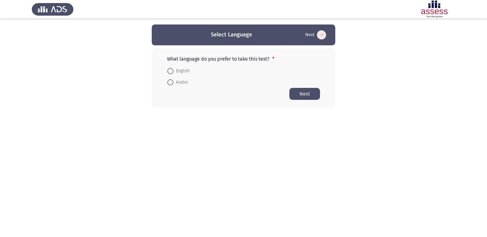
click at [174, 83] on span "Arabic" at bounding box center [180, 82] width 15 height 7
click at [173, 83] on input "Arabic" at bounding box center [170, 82] width 6 height 6
radio input "true"
click at [174, 83] on span "Arabic" at bounding box center [180, 81] width 15 height 7
click at [173, 83] on input "Arabic" at bounding box center [170, 82] width 6 height 6
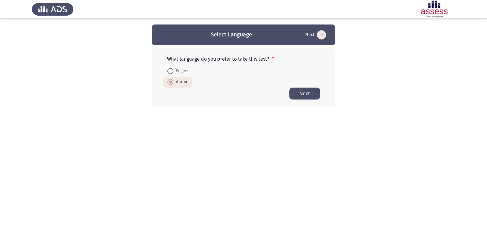
click at [180, 112] on html "Select Language Next What language do you prefer to take this test? * English A…" at bounding box center [243, 66] width 487 height 132
click at [170, 76] on mat-radio-button "English" at bounding box center [178, 70] width 30 height 11
click at [173, 71] on span at bounding box center [170, 71] width 6 height 6
click at [173, 71] on input "English" at bounding box center [170, 71] width 6 height 6
radio input "true"
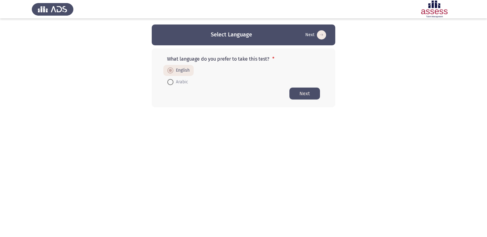
click at [166, 90] on div "What language do you prefer to take this test? * English Arabic Next" at bounding box center [244, 77] width 184 height 59
click at [169, 85] on span at bounding box center [170, 82] width 6 height 6
click at [169, 85] on input "Arabic" at bounding box center [170, 82] width 6 height 6
radio input "true"
click at [170, 76] on mat-radio-button "Arabic" at bounding box center [177, 81] width 29 height 11
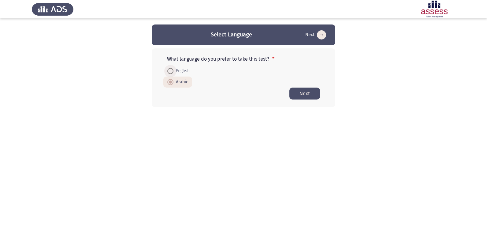
click at [171, 70] on span at bounding box center [170, 71] width 6 height 6
click at [171, 70] on input "English" at bounding box center [170, 71] width 6 height 6
radio input "true"
click at [305, 92] on button "Next" at bounding box center [304, 94] width 31 height 12
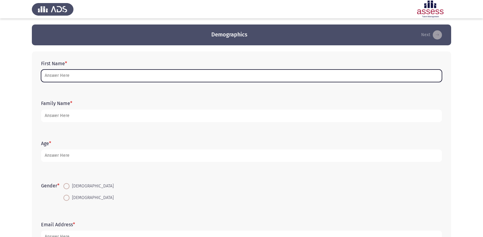
click at [116, 80] on input "First Name *" at bounding box center [241, 75] width 401 height 13
type input "m"
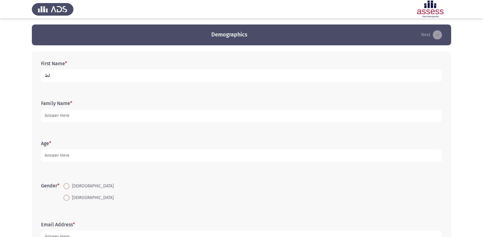
type input "ل"
type input "ملك [PERSON_NAME]"
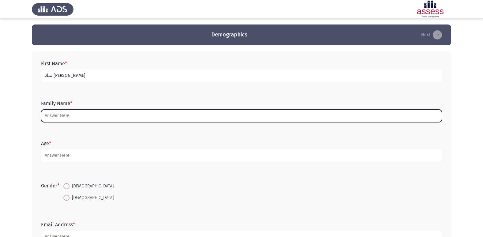
click at [101, 112] on input "Family Name *" at bounding box center [241, 116] width 401 height 13
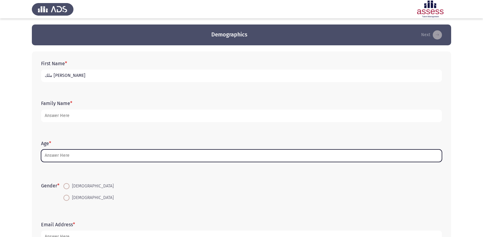
click at [88, 151] on input "Age *" at bounding box center [241, 155] width 401 height 13
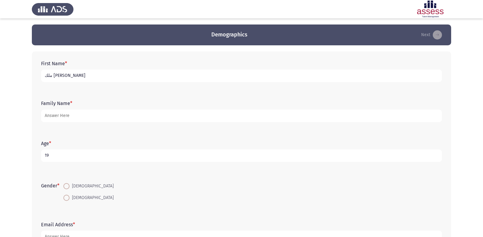
type input "19"
click at [65, 201] on label "[DEMOGRAPHIC_DATA]" at bounding box center [88, 197] width 50 height 7
click at [65, 201] on input "[DEMOGRAPHIC_DATA]" at bounding box center [66, 198] width 6 height 6
radio input "true"
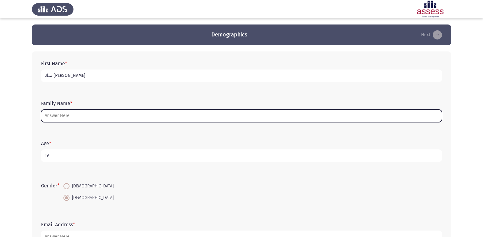
click at [79, 116] on input "Family Name *" at bounding box center [241, 116] width 401 height 13
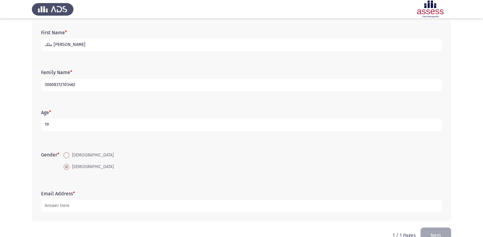
scroll to position [46, 0]
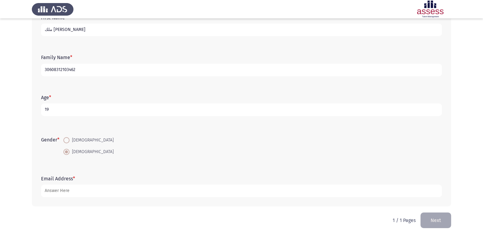
type input "30608312103462"
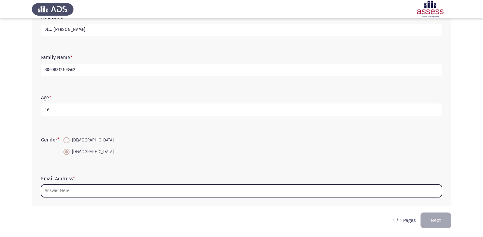
click at [85, 195] on input "Email Address *" at bounding box center [241, 191] width 401 height 13
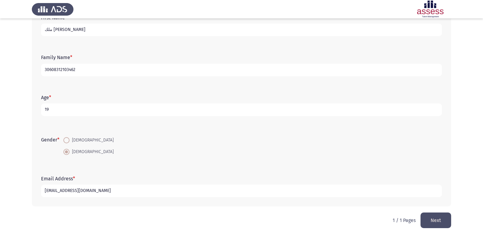
type input "[EMAIL_ADDRESS][DOMAIN_NAME]"
click at [438, 215] on button "Next" at bounding box center [435, 220] width 31 height 16
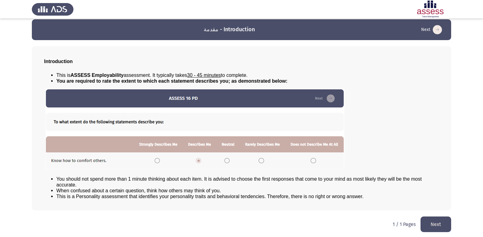
scroll to position [6, 0]
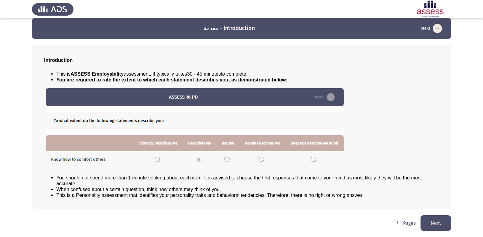
click at [434, 221] on button "Next" at bounding box center [435, 223] width 31 height 16
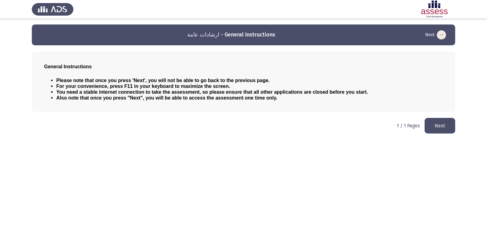
click at [431, 128] on button "Next" at bounding box center [440, 126] width 31 height 16
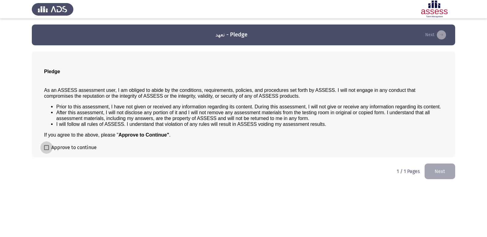
click at [46, 144] on label "Approve to continue" at bounding box center [70, 147] width 53 height 7
click at [46, 150] on input "Approve to continue" at bounding box center [46, 150] width 0 height 0
checkbox input "true"
click at [443, 165] on button "Next" at bounding box center [440, 171] width 31 height 16
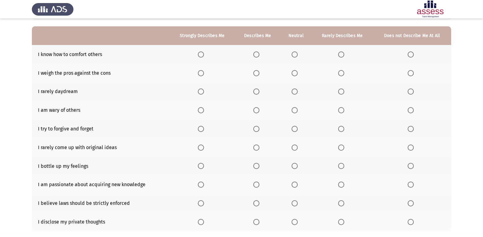
scroll to position [28, 0]
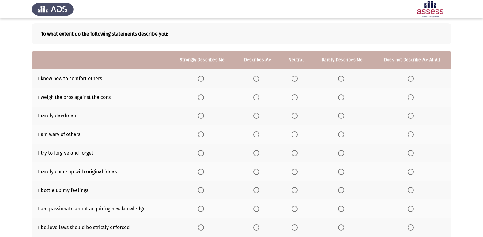
click at [297, 79] on span "Select an option" at bounding box center [294, 79] width 6 height 6
click at [297, 79] on input "Select an option" at bounding box center [294, 79] width 6 height 6
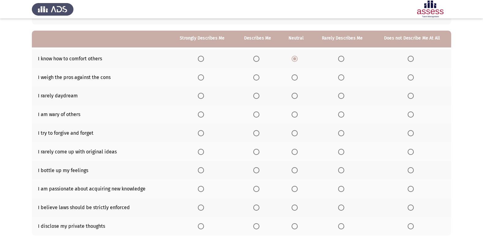
scroll to position [59, 0]
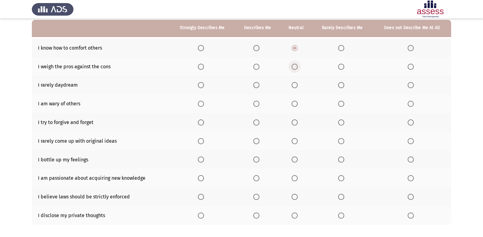
click at [295, 69] on span "Select an option" at bounding box center [294, 67] width 6 height 6
click at [295, 69] on input "Select an option" at bounding box center [294, 67] width 6 height 6
click at [256, 88] on span "Select an option" at bounding box center [256, 85] width 6 height 6
click at [256, 88] on input "Select an option" at bounding box center [256, 85] width 6 height 6
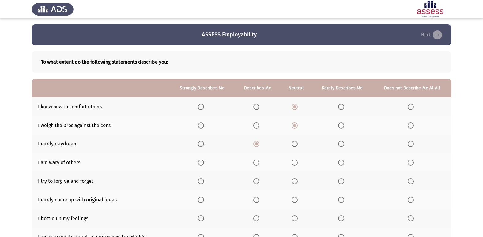
scroll to position [31, 0]
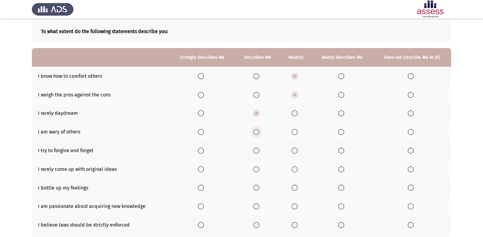
click at [261, 134] on label "Select an option" at bounding box center [257, 132] width 9 height 6
click at [259, 134] on input "Select an option" at bounding box center [256, 132] width 6 height 6
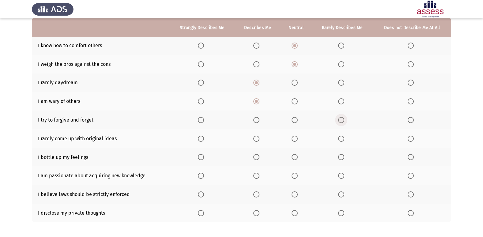
click at [343, 121] on span "Select an option" at bounding box center [341, 120] width 6 height 6
click at [343, 121] on input "Select an option" at bounding box center [341, 120] width 6 height 6
click at [297, 136] on span "Select an option" at bounding box center [294, 139] width 6 height 6
click at [297, 136] on input "Select an option" at bounding box center [294, 139] width 6 height 6
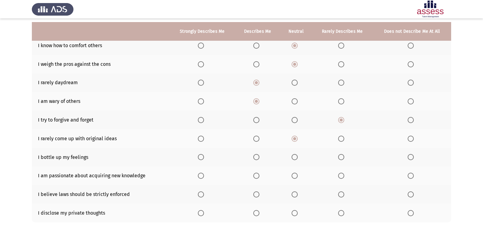
scroll to position [89, 0]
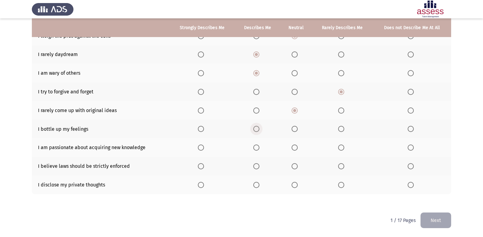
click at [257, 130] on span "Select an option" at bounding box center [256, 129] width 6 height 6
click at [257, 130] on input "Select an option" at bounding box center [256, 129] width 6 height 6
click at [258, 147] on span "Select an option" at bounding box center [256, 147] width 6 height 6
click at [258, 147] on input "Select an option" at bounding box center [256, 147] width 6 height 6
click at [256, 168] on span "Select an option" at bounding box center [256, 166] width 6 height 6
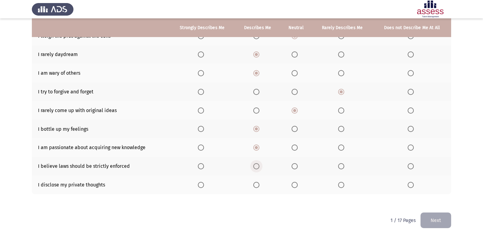
click at [256, 168] on input "Select an option" at bounding box center [256, 166] width 6 height 6
click at [259, 186] on span "Select an option" at bounding box center [256, 185] width 6 height 6
click at [259, 186] on input "Select an option" at bounding box center [256, 185] width 6 height 6
click at [436, 214] on button "Next" at bounding box center [435, 220] width 31 height 16
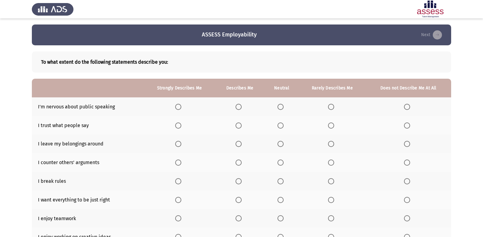
scroll to position [31, 0]
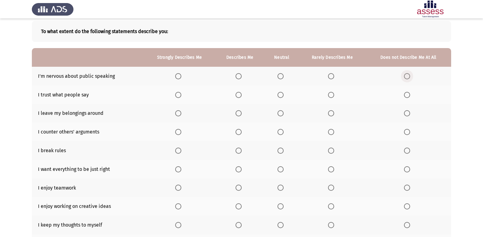
click at [409, 73] on span "Select an option" at bounding box center [407, 76] width 6 height 6
click at [409, 73] on input "Select an option" at bounding box center [407, 76] width 6 height 6
click at [332, 98] on th at bounding box center [332, 94] width 67 height 19
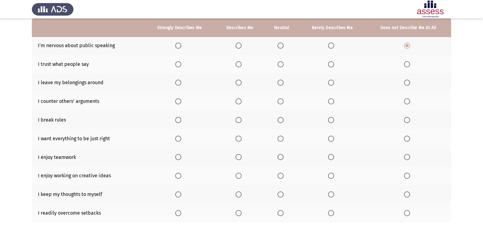
click at [332, 70] on th at bounding box center [332, 64] width 67 height 19
click at [330, 67] on span "Select an option" at bounding box center [331, 64] width 6 height 6
click at [330, 67] on input "Select an option" at bounding box center [331, 64] width 6 height 6
click at [332, 81] on span "Select an option" at bounding box center [331, 83] width 6 height 6
click at [332, 81] on input "Select an option" at bounding box center [331, 83] width 6 height 6
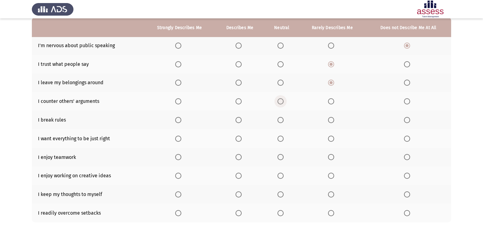
click at [281, 102] on span "Select an option" at bounding box center [280, 101] width 6 height 6
click at [281, 102] on input "Select an option" at bounding box center [280, 101] width 6 height 6
click at [408, 125] on th at bounding box center [407, 119] width 85 height 19
click at [408, 122] on span "Select an option" at bounding box center [407, 120] width 6 height 6
click at [408, 122] on input "Select an option" at bounding box center [407, 120] width 6 height 6
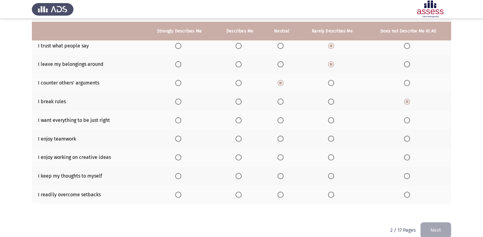
scroll to position [89, 0]
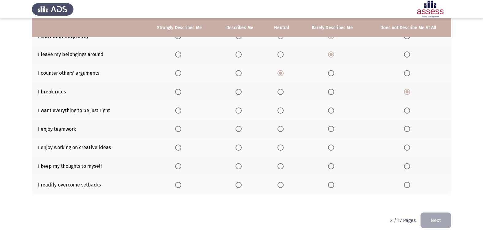
click at [407, 112] on span "Select an option" at bounding box center [407, 110] width 6 height 6
click at [407, 112] on input "Select an option" at bounding box center [407, 110] width 6 height 6
click at [239, 129] on span "Select an option" at bounding box center [238, 129] width 6 height 6
click at [239, 129] on input "Select an option" at bounding box center [238, 129] width 6 height 6
click at [236, 148] on span "Select an option" at bounding box center [238, 147] width 6 height 6
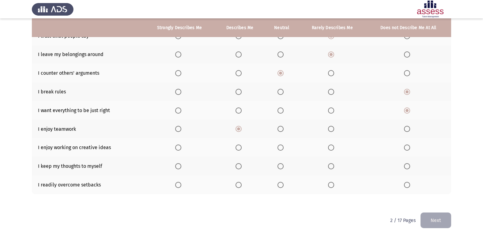
click at [236, 148] on input "Select an option" at bounding box center [238, 147] width 6 height 6
click at [281, 167] on span "Select an option" at bounding box center [280, 166] width 6 height 6
click at [281, 167] on input "Select an option" at bounding box center [280, 166] width 6 height 6
click at [281, 186] on span "Select an option" at bounding box center [280, 185] width 6 height 6
click at [281, 186] on input "Select an option" at bounding box center [280, 185] width 6 height 6
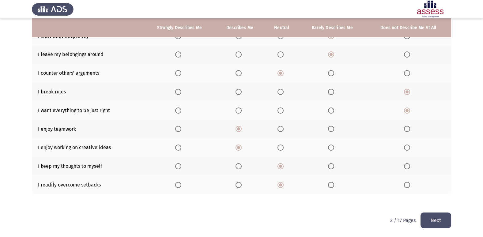
click at [441, 218] on button "Next" at bounding box center [435, 220] width 31 height 16
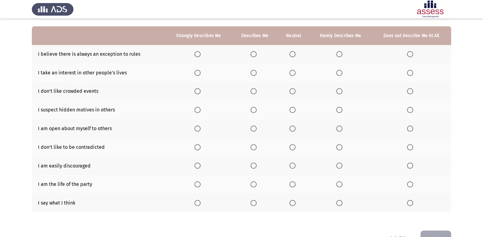
scroll to position [61, 0]
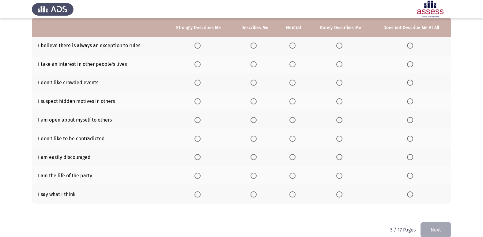
click at [410, 43] on span "Select an option" at bounding box center [410, 46] width 6 height 6
click at [410, 43] on input "Select an option" at bounding box center [410, 46] width 6 height 6
click at [410, 66] on span "Select an option" at bounding box center [410, 64] width 6 height 6
click at [410, 66] on input "Select an option" at bounding box center [410, 64] width 6 height 6
click at [407, 83] on th at bounding box center [410, 82] width 79 height 19
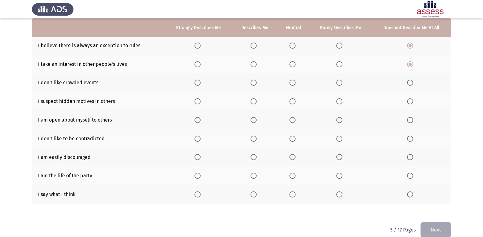
click at [407, 83] on span "Select an option" at bounding box center [410, 83] width 6 height 6
click at [407, 83] on input "Select an option" at bounding box center [410, 83] width 6 height 6
click at [340, 100] on span "Select an option" at bounding box center [339, 101] width 6 height 6
click at [340, 100] on input "Select an option" at bounding box center [339, 101] width 6 height 6
click at [294, 102] on span "Select an option" at bounding box center [292, 101] width 6 height 6
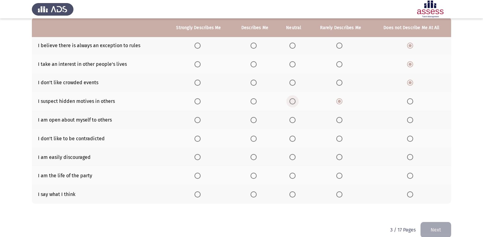
click at [294, 102] on input "Select an option" at bounding box center [292, 101] width 6 height 6
click at [291, 121] on span "Select an option" at bounding box center [292, 120] width 6 height 6
click at [291, 121] on input "Select an option" at bounding box center [292, 120] width 6 height 6
click at [343, 137] on label "Select an option" at bounding box center [340, 139] width 9 height 6
click at [342, 137] on input "Select an option" at bounding box center [339, 139] width 6 height 6
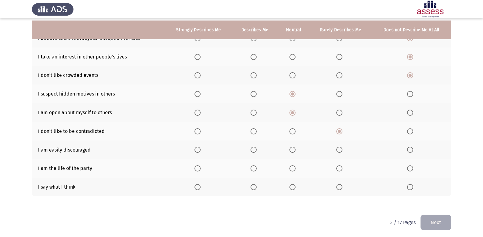
scroll to position [71, 0]
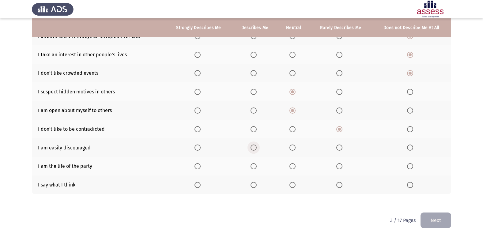
click at [252, 150] on span "Select an option" at bounding box center [253, 147] width 6 height 6
click at [252, 150] on input "Select an option" at bounding box center [253, 147] width 6 height 6
click at [253, 167] on span "Select an option" at bounding box center [253, 166] width 6 height 6
click at [253, 167] on input "Select an option" at bounding box center [253, 166] width 6 height 6
click at [291, 184] on span "Select an option" at bounding box center [292, 185] width 6 height 6
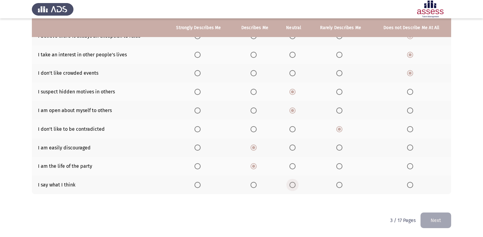
click at [291, 184] on input "Select an option" at bounding box center [292, 185] width 6 height 6
click at [441, 222] on button "Next" at bounding box center [435, 220] width 31 height 16
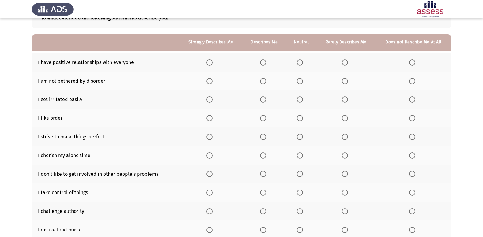
scroll to position [59, 0]
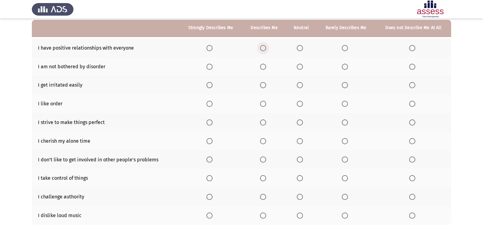
click at [262, 50] on span "Select an option" at bounding box center [263, 48] width 6 height 6
click at [262, 50] on input "Select an option" at bounding box center [263, 48] width 6 height 6
click at [299, 66] on span "Select an option" at bounding box center [299, 67] width 6 height 6
click at [299, 66] on input "Select an option" at bounding box center [299, 67] width 6 height 6
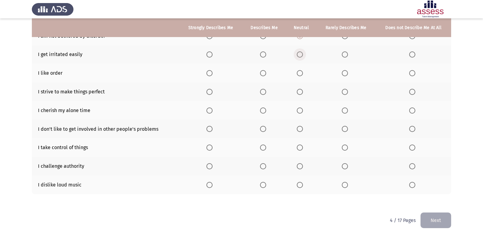
click at [299, 56] on span "Select an option" at bounding box center [299, 54] width 6 height 6
click at [299, 56] on input "Select an option" at bounding box center [299, 54] width 6 height 6
click at [301, 72] on span "Select an option" at bounding box center [299, 73] width 6 height 6
click at [301, 72] on input "Select an option" at bounding box center [299, 73] width 6 height 6
click at [345, 73] on span "Select an option" at bounding box center [344, 73] width 6 height 6
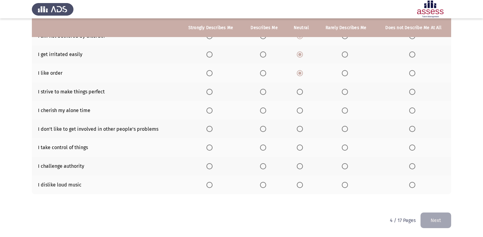
click at [345, 73] on input "Select an option" at bounding box center [344, 73] width 6 height 6
click at [347, 89] on span "Select an option" at bounding box center [344, 92] width 6 height 6
click at [347, 89] on input "Select an option" at bounding box center [344, 92] width 6 height 6
click at [300, 110] on span "Select an option" at bounding box center [299, 110] width 6 height 6
click at [300, 110] on input "Select an option" at bounding box center [299, 110] width 6 height 6
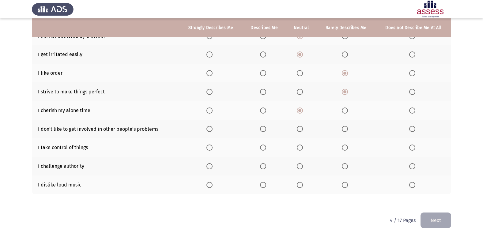
click at [412, 129] on span "Select an option" at bounding box center [412, 129] width 6 height 6
click at [412, 129] on input "Select an option" at bounding box center [412, 129] width 6 height 6
click at [302, 146] on span "Select an option" at bounding box center [299, 147] width 6 height 6
click at [302, 146] on input "Select an option" at bounding box center [299, 147] width 6 height 6
click at [302, 165] on span "Select an option" at bounding box center [299, 166] width 6 height 6
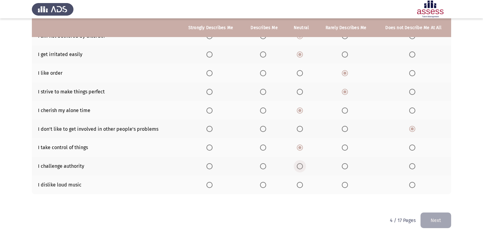
click at [302, 165] on input "Select an option" at bounding box center [299, 166] width 6 height 6
click at [303, 185] on label "Select an option" at bounding box center [300, 185] width 9 height 6
click at [303, 185] on input "Select an option" at bounding box center [299, 185] width 6 height 6
click at [433, 217] on button "Next" at bounding box center [435, 220] width 31 height 16
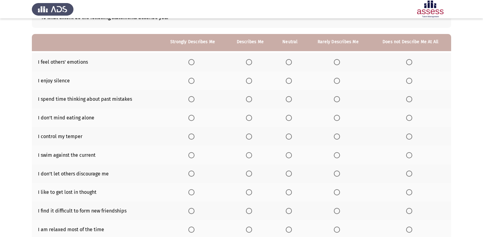
scroll to position [59, 0]
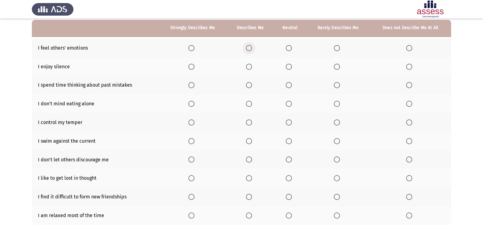
click at [251, 46] on span "Select an option" at bounding box center [249, 48] width 6 height 6
click at [251, 46] on input "Select an option" at bounding box center [249, 48] width 6 height 6
click at [412, 66] on label "Select an option" at bounding box center [410, 67] width 9 height 6
click at [412, 66] on input "Select an option" at bounding box center [409, 67] width 6 height 6
click at [408, 88] on span "Select an option" at bounding box center [409, 85] width 6 height 6
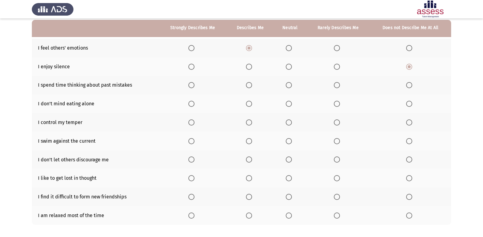
click at [408, 88] on input "Select an option" at bounding box center [409, 85] width 6 height 6
click at [410, 107] on th at bounding box center [410, 103] width 81 height 19
click at [409, 104] on span "Select an option" at bounding box center [409, 104] width 6 height 6
click at [409, 104] on input "Select an option" at bounding box center [409, 104] width 6 height 6
click at [336, 123] on span "Select an option" at bounding box center [337, 122] width 6 height 6
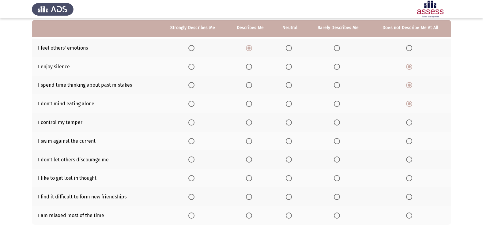
click at [336, 123] on input "Select an option" at bounding box center [337, 122] width 6 height 6
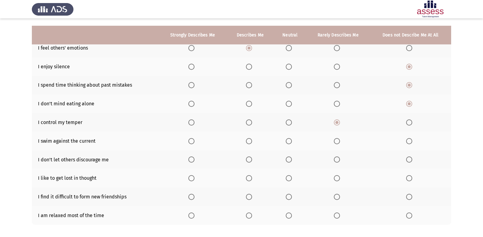
scroll to position [89, 0]
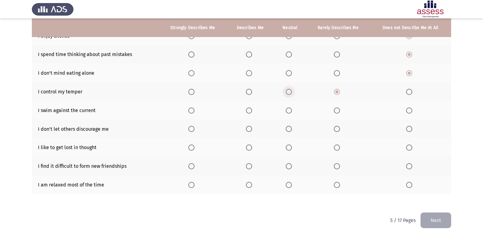
click at [294, 91] on label "Select an option" at bounding box center [289, 92] width 9 height 6
click at [292, 91] on input "Select an option" at bounding box center [288, 92] width 6 height 6
click at [248, 111] on span "Select an option" at bounding box center [249, 110] width 6 height 6
click at [248, 111] on input "Select an option" at bounding box center [249, 110] width 6 height 6
click at [289, 129] on span "Select an option" at bounding box center [288, 129] width 6 height 6
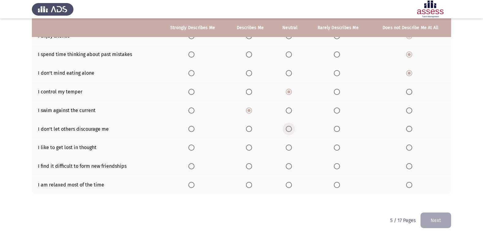
click at [289, 129] on input "Select an option" at bounding box center [288, 129] width 6 height 6
click at [408, 148] on span "Select an option" at bounding box center [409, 147] width 6 height 6
click at [408, 148] on input "Select an option" at bounding box center [409, 147] width 6 height 6
click at [404, 130] on th at bounding box center [410, 129] width 81 height 19
click at [408, 131] on span "Select an option" at bounding box center [409, 129] width 6 height 6
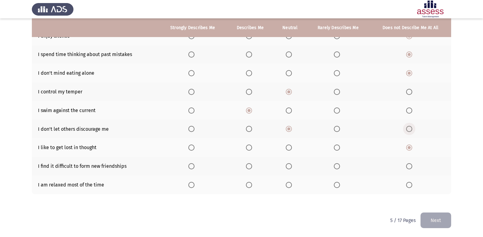
click at [408, 131] on input "Select an option" at bounding box center [409, 129] width 6 height 6
click at [408, 167] on span "Select an option" at bounding box center [409, 166] width 6 height 6
click at [408, 167] on input "Select an option" at bounding box center [409, 166] width 6 height 6
click at [249, 187] on span "Select an option" at bounding box center [249, 185] width 6 height 6
click at [249, 187] on input "Select an option" at bounding box center [249, 185] width 6 height 6
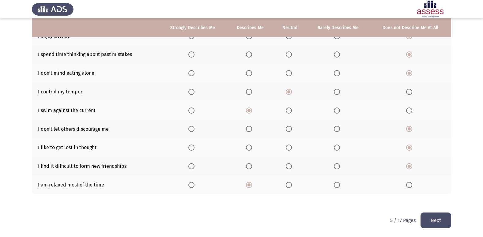
click at [424, 219] on button "Next" at bounding box center [435, 220] width 31 height 16
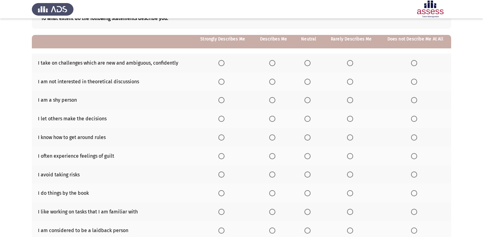
scroll to position [59, 0]
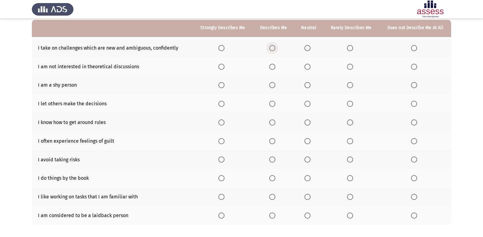
click at [275, 46] on span "Select an option" at bounding box center [272, 48] width 6 height 6
click at [275, 46] on input "Select an option" at bounding box center [272, 48] width 6 height 6
click at [305, 70] on th at bounding box center [308, 66] width 29 height 19
click at [308, 69] on span "Select an option" at bounding box center [307, 67] width 6 height 6
click at [308, 69] on input "Select an option" at bounding box center [307, 67] width 6 height 6
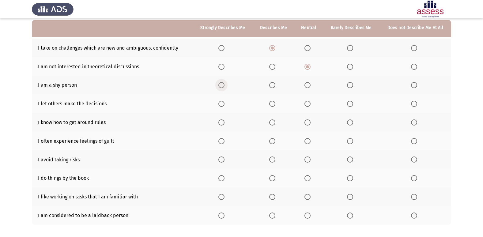
click at [221, 88] on span "Select an option" at bounding box center [221, 85] width 6 height 6
click at [221, 88] on input "Select an option" at bounding box center [221, 85] width 6 height 6
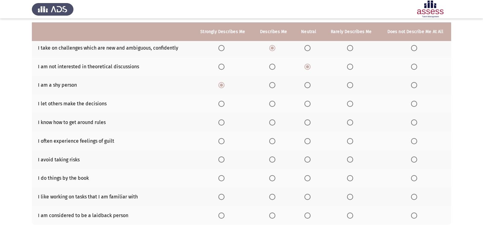
scroll to position [89, 0]
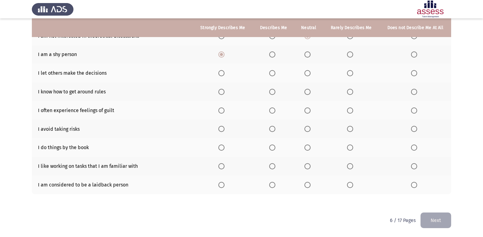
click at [417, 72] on span "Select an option" at bounding box center [414, 73] width 6 height 6
click at [417, 72] on input "Select an option" at bounding box center [414, 73] width 6 height 6
click at [275, 92] on span "Select an option" at bounding box center [272, 92] width 6 height 6
click at [275, 92] on input "Select an option" at bounding box center [272, 92] width 6 height 6
click at [275, 109] on span "Select an option" at bounding box center [272, 110] width 6 height 6
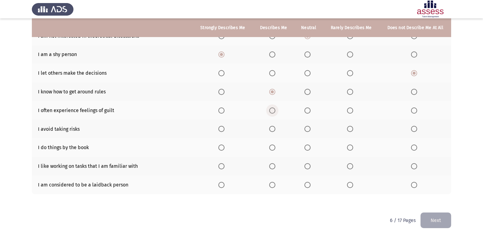
click at [275, 109] on input "Select an option" at bounding box center [272, 110] width 6 height 6
click at [354, 132] on label "Select an option" at bounding box center [351, 129] width 9 height 6
click at [353, 132] on input "Select an option" at bounding box center [350, 129] width 6 height 6
click at [353, 148] on span "Select an option" at bounding box center [350, 147] width 6 height 6
click at [353, 148] on input "Select an option" at bounding box center [350, 147] width 6 height 6
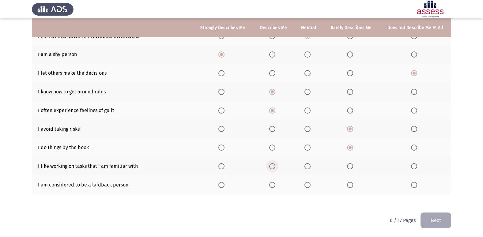
click at [277, 166] on label "Select an option" at bounding box center [273, 166] width 9 height 6
click at [275, 166] on input "Select an option" at bounding box center [272, 166] width 6 height 6
click at [315, 185] on th at bounding box center [308, 184] width 29 height 19
click at [312, 187] on label "Select an option" at bounding box center [308, 185] width 9 height 6
click at [310, 187] on input "Select an option" at bounding box center [307, 185] width 6 height 6
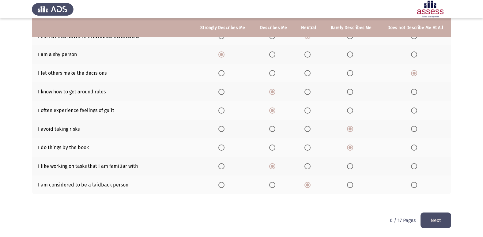
click at [453, 219] on html "ASSESS Employability Next To what extent do the following statements describe y…" at bounding box center [241, 74] width 483 height 326
click at [446, 220] on button "Next" at bounding box center [435, 220] width 31 height 16
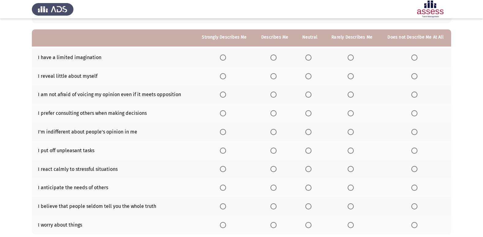
scroll to position [59, 0]
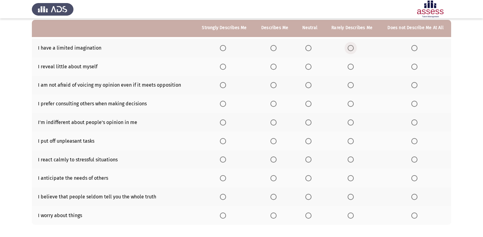
click at [356, 46] on label "Select an option" at bounding box center [351, 48] width 9 height 6
click at [353, 46] on input "Select an option" at bounding box center [350, 48] width 6 height 6
click at [312, 68] on label "Select an option" at bounding box center [309, 67] width 9 height 6
click at [311, 68] on input "Select an option" at bounding box center [308, 67] width 6 height 6
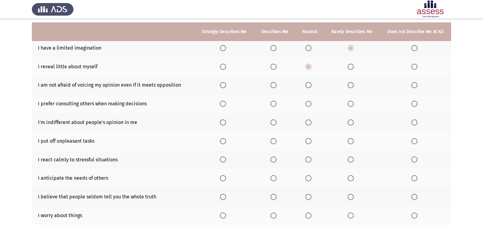
scroll to position [89, 0]
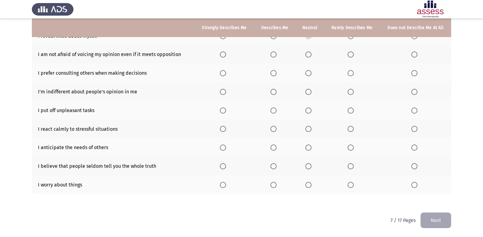
click at [349, 57] on span "Select an option" at bounding box center [350, 54] width 6 height 6
click at [349, 57] on input "Select an option" at bounding box center [350, 54] width 6 height 6
click at [412, 76] on span "Select an option" at bounding box center [414, 73] width 6 height 6
click at [412, 76] on input "Select an option" at bounding box center [414, 73] width 6 height 6
click at [414, 93] on span "Select an option" at bounding box center [414, 92] width 6 height 6
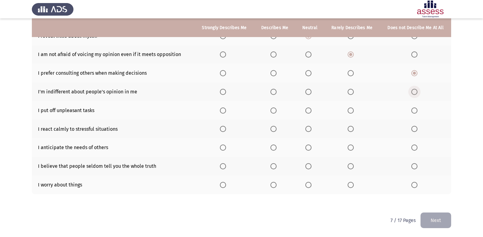
click at [414, 93] on input "Select an option" at bounding box center [414, 92] width 6 height 6
click at [349, 111] on span "Select an option" at bounding box center [350, 110] width 6 height 6
click at [349, 111] on input "Select an option" at bounding box center [350, 110] width 6 height 6
click at [310, 128] on span "Select an option" at bounding box center [308, 129] width 6 height 6
click at [310, 128] on input "Select an option" at bounding box center [308, 129] width 6 height 6
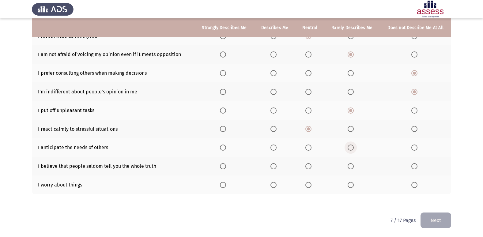
click at [351, 148] on span "Select an option" at bounding box center [350, 147] width 6 height 6
click at [351, 148] on input "Select an option" at bounding box center [350, 147] width 6 height 6
click at [354, 167] on label "Select an option" at bounding box center [351, 166] width 9 height 6
click at [353, 167] on input "Select an option" at bounding box center [350, 166] width 6 height 6
click at [272, 186] on span "Select an option" at bounding box center [273, 185] width 6 height 6
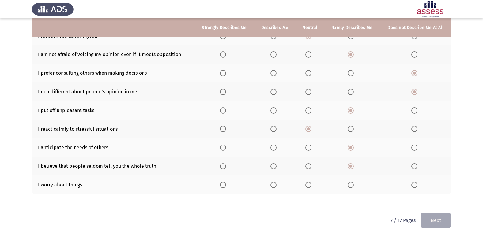
click at [272, 186] on input "Select an option" at bounding box center [273, 185] width 6 height 6
click at [447, 222] on button "Next" at bounding box center [435, 220] width 31 height 16
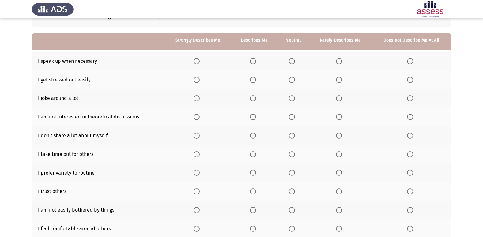
scroll to position [59, 0]
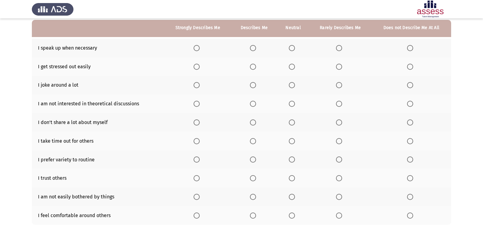
click at [252, 51] on span "Select an option" at bounding box center [253, 48] width 6 height 6
click at [252, 51] on input "Select an option" at bounding box center [253, 48] width 6 height 6
click at [295, 68] on label "Select an option" at bounding box center [293, 67] width 9 height 6
click at [295, 68] on input "Select an option" at bounding box center [292, 67] width 6 height 6
click at [290, 86] on span "Select an option" at bounding box center [292, 85] width 6 height 6
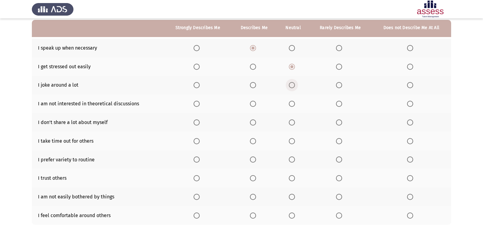
click at [290, 86] on input "Select an option" at bounding box center [292, 85] width 6 height 6
click at [292, 105] on span "Select an option" at bounding box center [292, 104] width 6 height 6
click at [292, 105] on input "Select an option" at bounding box center [292, 104] width 6 height 6
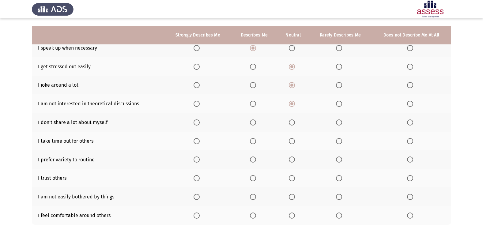
scroll to position [89, 0]
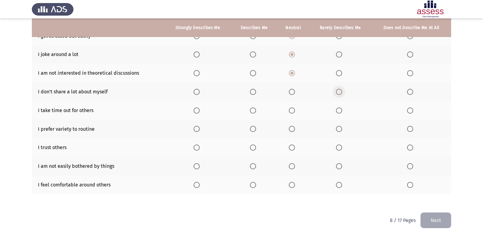
click at [340, 92] on span "Select an option" at bounding box center [339, 92] width 6 height 6
click at [340, 92] on input "Select an option" at bounding box center [339, 92] width 6 height 6
click at [252, 112] on span "Select an option" at bounding box center [253, 110] width 6 height 6
click at [252, 112] on input "Select an option" at bounding box center [253, 110] width 6 height 6
click at [292, 129] on span "Select an option" at bounding box center [292, 129] width 6 height 6
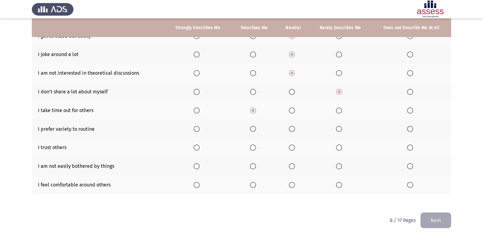
click at [292, 129] on input "Select an option" at bounding box center [292, 129] width 6 height 6
click at [341, 145] on span "Select an option" at bounding box center [339, 147] width 6 height 6
click at [341, 145] on input "Select an option" at bounding box center [339, 147] width 6 height 6
click at [338, 168] on span "Select an option" at bounding box center [339, 166] width 6 height 6
click at [338, 168] on input "Select an option" at bounding box center [339, 166] width 6 height 6
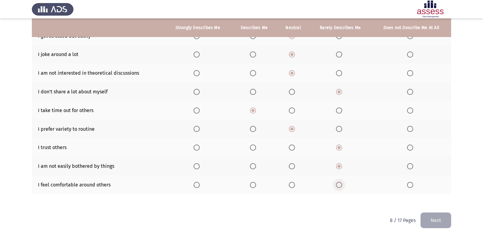
click at [338, 187] on span "Select an option" at bounding box center [339, 185] width 6 height 6
click at [338, 187] on input "Select an option" at bounding box center [339, 185] width 6 height 6
click at [289, 186] on th at bounding box center [293, 184] width 32 height 19
click at [290, 186] on span "Select an option" at bounding box center [292, 185] width 6 height 6
click at [290, 186] on input "Select an option" at bounding box center [292, 185] width 6 height 6
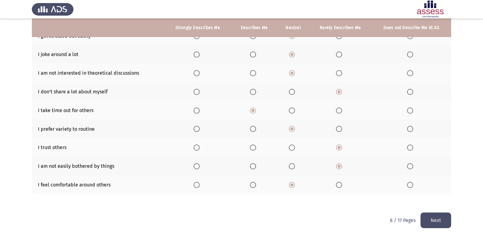
click at [436, 213] on button "Next" at bounding box center [435, 220] width 31 height 16
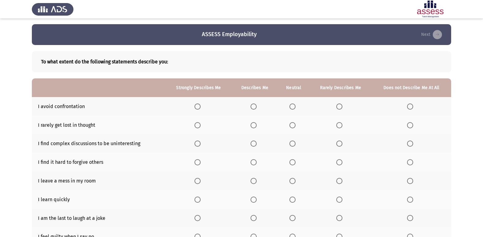
scroll to position [0, 0]
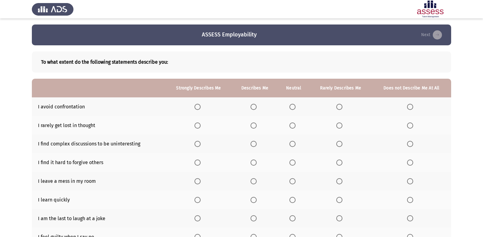
click at [336, 107] on th at bounding box center [340, 106] width 62 height 19
click at [339, 108] on span "Select an option" at bounding box center [339, 107] width 6 height 6
click at [339, 108] on input "Select an option" at bounding box center [339, 107] width 6 height 6
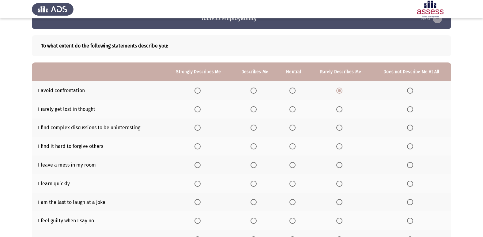
scroll to position [61, 0]
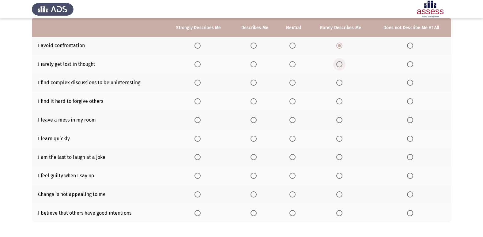
click at [341, 64] on span "Select an option" at bounding box center [339, 64] width 6 height 6
click at [341, 64] on input "Select an option" at bounding box center [339, 64] width 6 height 6
click at [293, 82] on span "Select an option" at bounding box center [292, 83] width 6 height 6
click at [293, 82] on input "Select an option" at bounding box center [292, 83] width 6 height 6
click at [410, 102] on span "Select an option" at bounding box center [410, 101] width 6 height 6
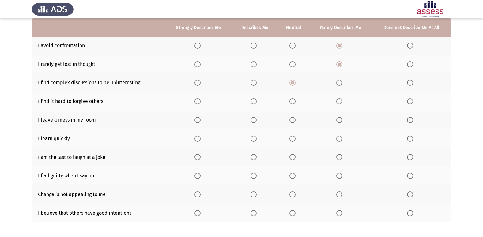
click at [410, 102] on input "Select an option" at bounding box center [410, 101] width 6 height 6
click at [293, 100] on span "Select an option" at bounding box center [292, 101] width 6 height 6
click at [293, 100] on input "Select an option" at bounding box center [292, 101] width 6 height 6
click at [413, 123] on th at bounding box center [410, 119] width 79 height 19
click at [411, 123] on th at bounding box center [410, 119] width 79 height 19
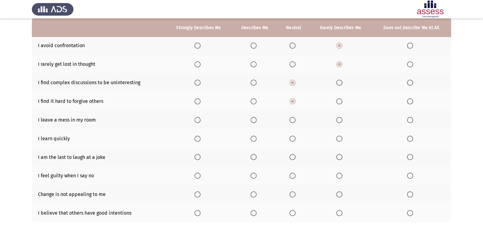
click at [410, 123] on span "Select an option" at bounding box center [410, 120] width 6 height 6
click at [410, 123] on input "Select an option" at bounding box center [410, 120] width 6 height 6
click at [253, 137] on span "Select an option" at bounding box center [253, 139] width 6 height 6
click at [253, 137] on input "Select an option" at bounding box center [253, 139] width 6 height 6
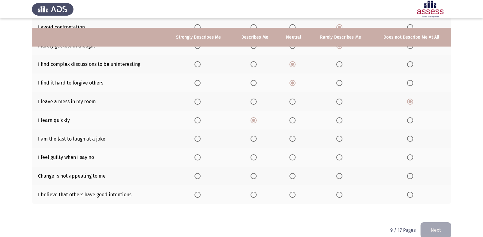
scroll to position [89, 0]
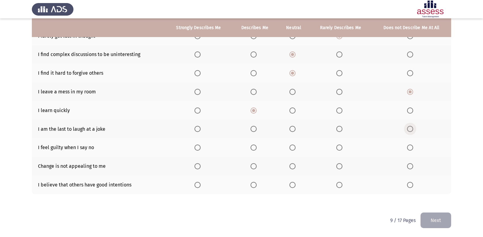
click at [412, 131] on span "Select an option" at bounding box center [410, 129] width 6 height 6
click at [412, 131] on input "Select an option" at bounding box center [410, 129] width 6 height 6
click at [412, 147] on span "Select an option" at bounding box center [410, 147] width 6 height 6
click at [412, 147] on input "Select an option" at bounding box center [410, 147] width 6 height 6
click at [414, 168] on label "Select an option" at bounding box center [411, 166] width 9 height 6
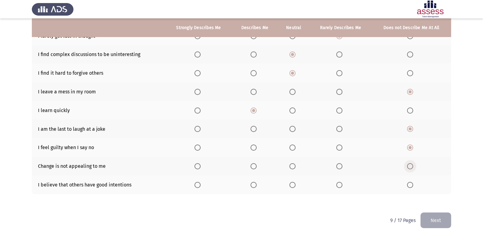
click at [413, 168] on input "Select an option" at bounding box center [410, 166] width 6 height 6
click at [255, 187] on span "Select an option" at bounding box center [253, 185] width 6 height 6
click at [255, 187] on input "Select an option" at bounding box center [253, 185] width 6 height 6
click at [428, 218] on button "Next" at bounding box center [435, 220] width 31 height 16
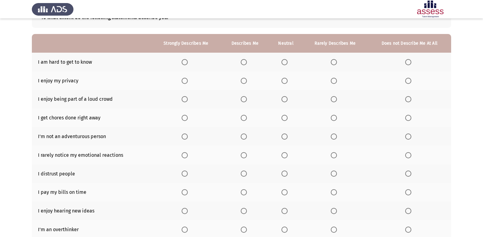
scroll to position [59, 0]
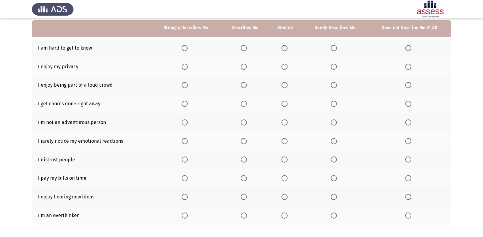
click at [407, 50] on span "Select an option" at bounding box center [408, 48] width 6 height 6
click at [407, 50] on input "Select an option" at bounding box center [408, 48] width 6 height 6
click at [242, 67] on span "Select an option" at bounding box center [243, 67] width 6 height 6
click at [242, 67] on input "Select an option" at bounding box center [243, 67] width 6 height 6
click at [406, 84] on span "Select an option" at bounding box center [408, 85] width 6 height 6
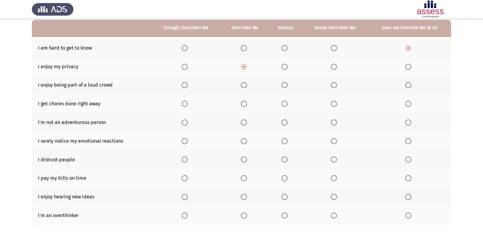
click at [406, 84] on input "Select an option" at bounding box center [408, 85] width 6 height 6
click at [334, 105] on span "Select an option" at bounding box center [333, 104] width 6 height 6
click at [334, 105] on input "Select an option" at bounding box center [333, 104] width 6 height 6
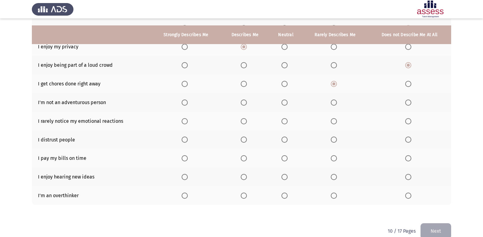
scroll to position [89, 0]
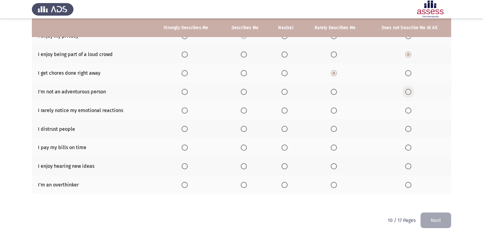
click at [409, 94] on span "Select an option" at bounding box center [408, 92] width 6 height 6
click at [409, 94] on input "Select an option" at bounding box center [408, 92] width 6 height 6
click at [406, 114] on th at bounding box center [408, 110] width 83 height 19
click at [408, 112] on span "Select an option" at bounding box center [408, 110] width 6 height 6
click at [408, 112] on input "Select an option" at bounding box center [408, 110] width 6 height 6
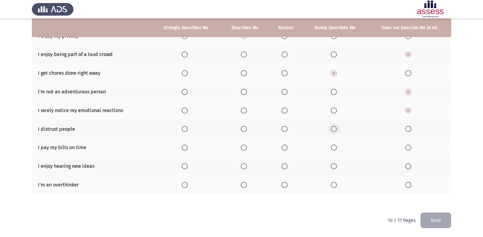
click at [336, 129] on span "Select an option" at bounding box center [333, 129] width 6 height 6
click at [336, 129] on input "Select an option" at bounding box center [333, 129] width 6 height 6
click at [333, 149] on span "Select an option" at bounding box center [333, 147] width 6 height 6
click at [333, 149] on input "Select an option" at bounding box center [333, 147] width 6 height 6
click at [241, 165] on span "Select an option" at bounding box center [243, 166] width 6 height 6
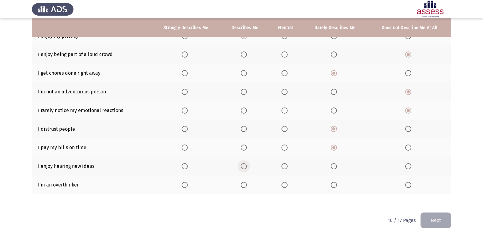
click at [241, 165] on input "Select an option" at bounding box center [243, 166] width 6 height 6
click at [332, 184] on span "Select an option" at bounding box center [333, 185] width 6 height 6
click at [332, 184] on input "Select an option" at bounding box center [333, 185] width 6 height 6
click at [437, 215] on button "Next" at bounding box center [435, 220] width 31 height 16
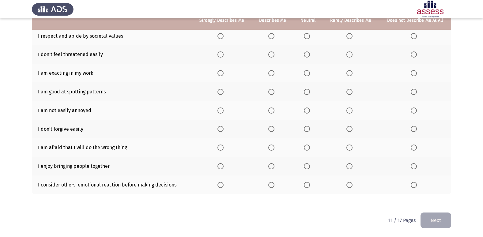
scroll to position [59, 0]
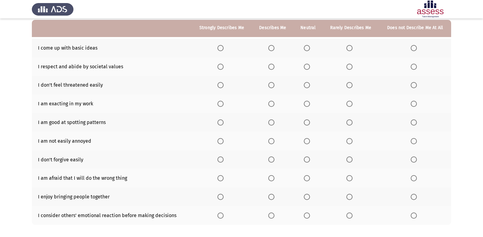
click at [349, 47] on span "Select an option" at bounding box center [349, 48] width 6 height 6
click at [349, 47] on input "Select an option" at bounding box center [349, 48] width 6 height 6
click at [311, 69] on label "Select an option" at bounding box center [308, 67] width 9 height 6
click at [310, 69] on input "Select an option" at bounding box center [307, 67] width 6 height 6
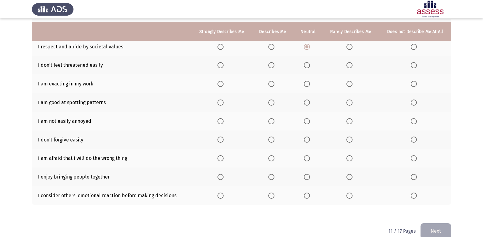
scroll to position [89, 0]
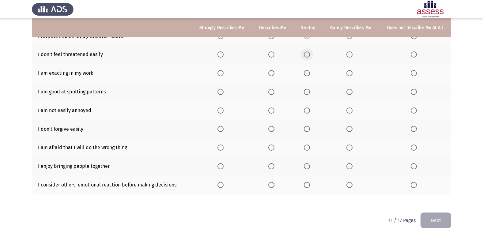
click at [305, 54] on span "Select an option" at bounding box center [307, 54] width 6 height 6
click at [305, 54] on input "Select an option" at bounding box center [307, 54] width 6 height 6
click at [350, 75] on span "Select an option" at bounding box center [349, 73] width 6 height 6
click at [350, 75] on input "Select an option" at bounding box center [349, 73] width 6 height 6
click at [348, 91] on span "Select an option" at bounding box center [349, 92] width 6 height 6
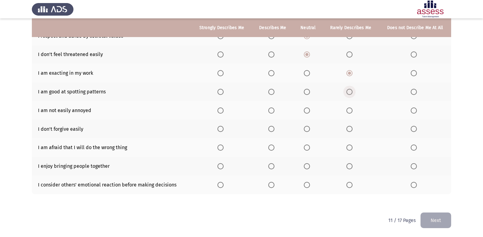
click at [348, 91] on input "Select an option" at bounding box center [349, 92] width 6 height 6
click at [309, 91] on span "Select an option" at bounding box center [307, 92] width 6 height 6
click at [309, 91] on input "Select an option" at bounding box center [307, 92] width 6 height 6
click at [351, 114] on th at bounding box center [350, 110] width 56 height 19
click at [349, 111] on span "Select an option" at bounding box center [349, 110] width 6 height 6
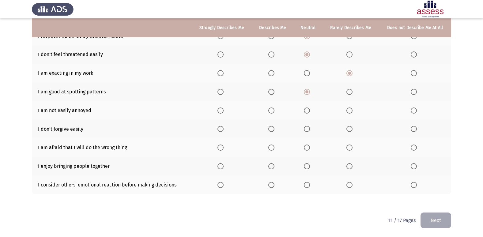
click at [349, 111] on input "Select an option" at bounding box center [349, 110] width 6 height 6
click at [352, 125] on th at bounding box center [350, 129] width 56 height 19
click at [306, 128] on span "Select an option" at bounding box center [307, 129] width 6 height 6
click at [306, 128] on input "Select an option" at bounding box center [307, 129] width 6 height 6
click at [306, 148] on span "Select an option" at bounding box center [307, 147] width 6 height 6
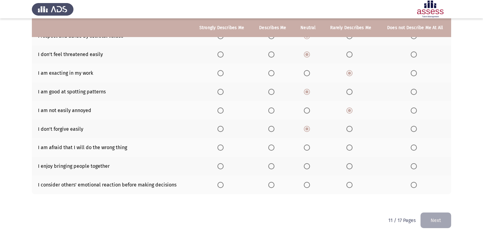
click at [306, 148] on input "Select an option" at bounding box center [307, 147] width 6 height 6
click at [275, 149] on label "Select an option" at bounding box center [272, 147] width 9 height 6
click at [274, 149] on input "Select an option" at bounding box center [271, 147] width 6 height 6
click at [306, 164] on span "Select an option" at bounding box center [307, 166] width 6 height 6
click at [306, 164] on input "Select an option" at bounding box center [307, 166] width 6 height 6
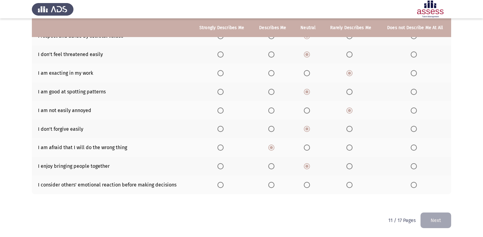
click at [270, 187] on span "Select an option" at bounding box center [271, 185] width 6 height 6
click at [270, 187] on input "Select an option" at bounding box center [271, 185] width 6 height 6
click at [447, 226] on button "Next" at bounding box center [435, 220] width 31 height 16
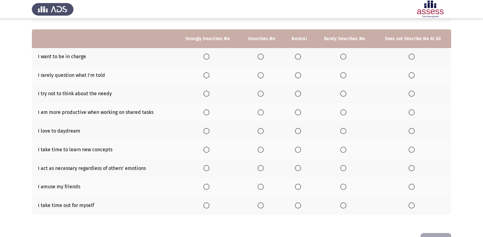
scroll to position [61, 0]
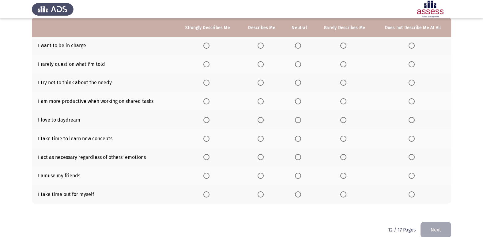
click at [296, 45] on span "Select an option" at bounding box center [298, 46] width 6 height 6
click at [296, 45] on input "Select an option" at bounding box center [298, 46] width 6 height 6
click at [348, 64] on label "Select an option" at bounding box center [344, 64] width 9 height 6
click at [346, 64] on input "Select an option" at bounding box center [343, 64] width 6 height 6
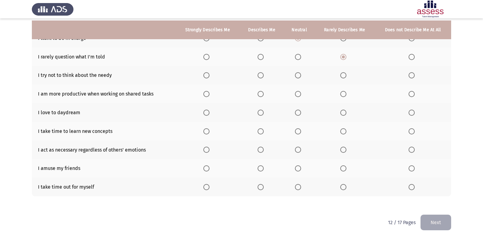
scroll to position [71, 0]
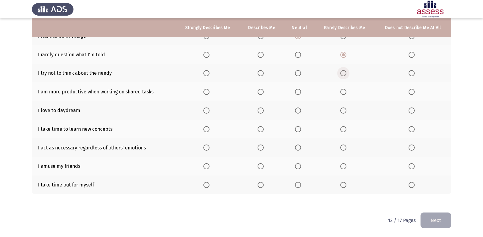
click at [343, 73] on span "Select an option" at bounding box center [343, 73] width 0 height 0
click at [344, 73] on input "Select an option" at bounding box center [343, 73] width 6 height 6
click at [266, 91] on label "Select an option" at bounding box center [261, 92] width 9 height 6
click at [263, 91] on input "Select an option" at bounding box center [260, 92] width 6 height 6
click at [348, 94] on label "Select an option" at bounding box center [344, 92] width 9 height 6
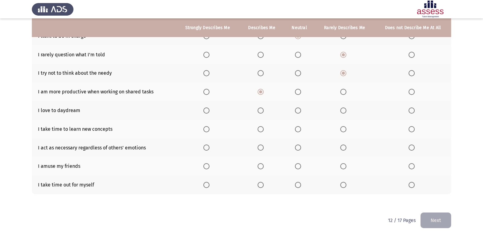
click at [346, 94] on input "Select an option" at bounding box center [343, 92] width 6 height 6
click at [262, 91] on span "Select an option" at bounding box center [260, 92] width 6 height 6
click at [262, 91] on input "Select an option" at bounding box center [260, 92] width 6 height 6
click at [345, 110] on span "Select an option" at bounding box center [343, 110] width 6 height 6
click at [345, 110] on input "Select an option" at bounding box center [343, 110] width 6 height 6
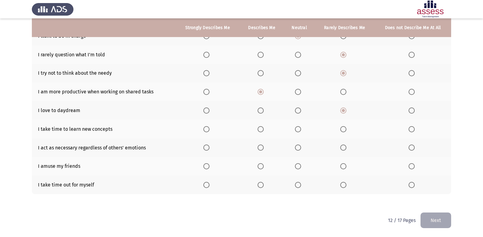
click at [345, 128] on span "Select an option" at bounding box center [343, 129] width 6 height 6
click at [345, 128] on input "Select an option" at bounding box center [343, 129] width 6 height 6
click at [341, 145] on span "Select an option" at bounding box center [343, 147] width 6 height 6
click at [341, 145] on input "Select an option" at bounding box center [343, 147] width 6 height 6
click at [301, 145] on span "Select an option" at bounding box center [298, 147] width 6 height 6
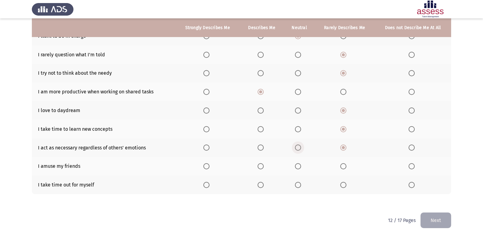
click at [301, 145] on input "Select an option" at bounding box center [298, 147] width 6 height 6
click at [297, 166] on span "Select an option" at bounding box center [298, 166] width 6 height 6
click at [297, 166] on input "Select an option" at bounding box center [298, 166] width 6 height 6
click at [298, 184] on span "Select an option" at bounding box center [298, 185] width 6 height 6
click at [298, 184] on input "Select an option" at bounding box center [298, 185] width 6 height 6
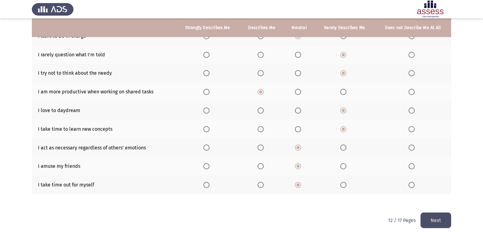
click at [446, 219] on button "Next" at bounding box center [435, 220] width 31 height 16
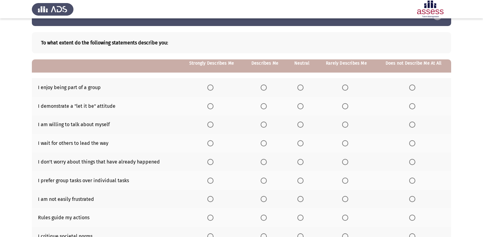
scroll to position [61, 0]
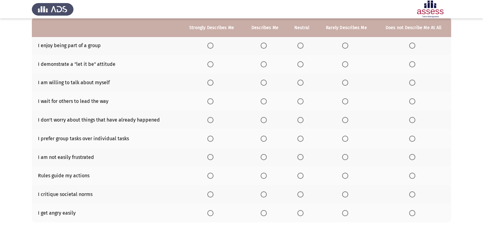
click at [215, 45] on label "Select an option" at bounding box center [211, 46] width 9 height 6
click at [213, 45] on input "Select an option" at bounding box center [210, 46] width 6 height 6
click at [263, 46] on span "Select an option" at bounding box center [263, 46] width 6 height 6
click at [263, 46] on input "Select an option" at bounding box center [263, 46] width 6 height 6
click at [299, 63] on span "Select an option" at bounding box center [300, 64] width 6 height 6
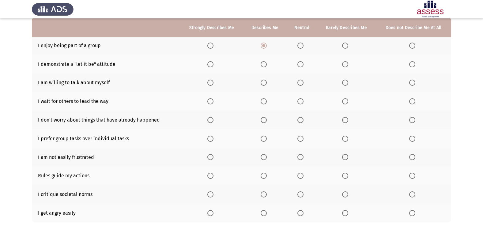
click at [299, 63] on input "Select an option" at bounding box center [300, 64] width 6 height 6
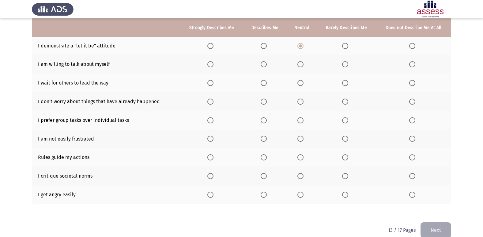
scroll to position [89, 0]
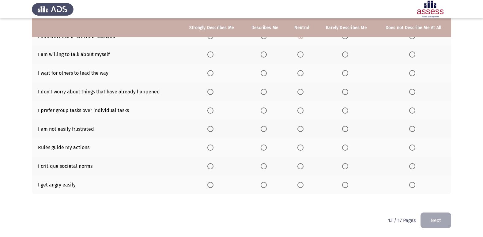
click at [343, 57] on span "Select an option" at bounding box center [345, 54] width 6 height 6
click at [343, 57] on input "Select an option" at bounding box center [345, 54] width 6 height 6
click at [343, 74] on span "Select an option" at bounding box center [345, 73] width 6 height 6
click at [343, 74] on input "Select an option" at bounding box center [345, 73] width 6 height 6
click at [349, 91] on label "Select an option" at bounding box center [346, 92] width 9 height 6
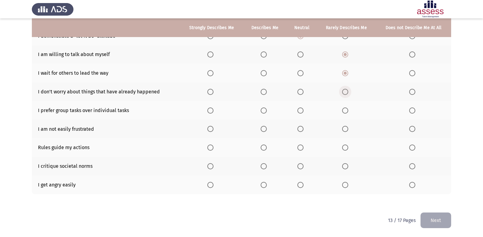
click at [348, 91] on input "Select an option" at bounding box center [345, 92] width 6 height 6
click at [263, 92] on span "Select an option" at bounding box center [263, 92] width 6 height 6
click at [263, 92] on input "Select an option" at bounding box center [263, 92] width 6 height 6
click at [268, 112] on label "Select an option" at bounding box center [264, 110] width 9 height 6
click at [267, 112] on input "Select an option" at bounding box center [263, 110] width 6 height 6
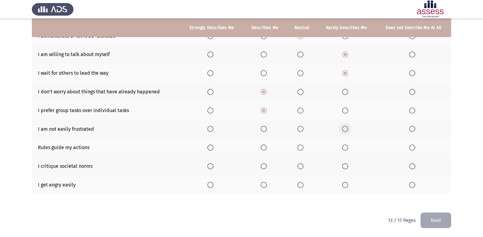
click at [346, 130] on span "Select an option" at bounding box center [345, 129] width 6 height 6
click at [346, 130] on input "Select an option" at bounding box center [345, 129] width 6 height 6
click at [346, 138] on th at bounding box center [346, 147] width 59 height 19
click at [345, 150] on span "Select an option" at bounding box center [345, 147] width 6 height 6
click at [345, 150] on input "Select an option" at bounding box center [345, 147] width 6 height 6
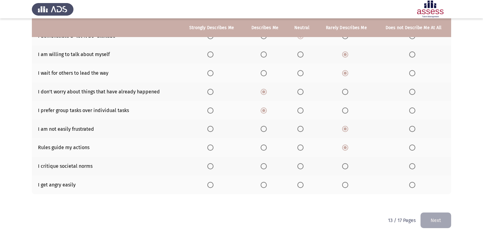
click at [303, 168] on span "Select an option" at bounding box center [300, 166] width 6 height 6
click at [303, 168] on input "Select an option" at bounding box center [300, 166] width 6 height 6
click at [344, 186] on span "Select an option" at bounding box center [345, 185] width 6 height 6
click at [344, 186] on input "Select an option" at bounding box center [345, 185] width 6 height 6
click at [437, 221] on button "Next" at bounding box center [435, 220] width 31 height 16
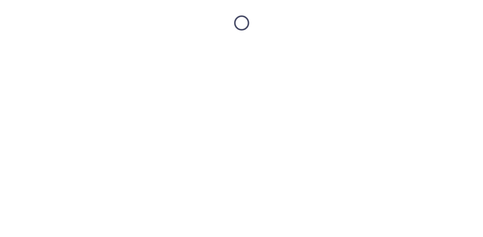
scroll to position [0, 0]
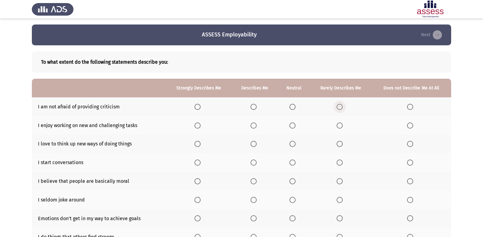
click at [342, 108] on span "Select an option" at bounding box center [339, 107] width 6 height 6
click at [342, 108] on input "Select an option" at bounding box center [339, 107] width 6 height 6
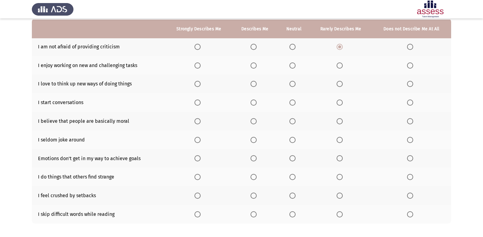
scroll to position [61, 0]
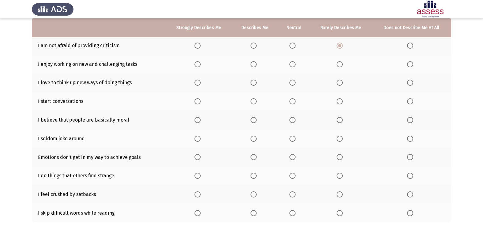
click at [254, 68] on th at bounding box center [255, 64] width 46 height 19
click at [254, 65] on span "Select an option" at bounding box center [253, 64] width 6 height 6
click at [254, 65] on input "Select an option" at bounding box center [253, 64] width 6 height 6
click at [255, 87] on th at bounding box center [255, 82] width 46 height 19
click at [253, 83] on span "Select an option" at bounding box center [253, 83] width 6 height 6
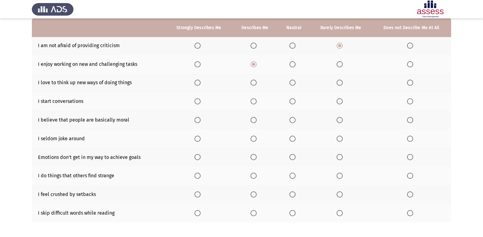
click at [253, 83] on input "Select an option" at bounding box center [253, 83] width 6 height 6
click at [291, 102] on span "Select an option" at bounding box center [292, 101] width 6 height 6
click at [291, 102] on input "Select an option" at bounding box center [292, 101] width 6 height 6
click at [343, 119] on label "Select an option" at bounding box center [340, 120] width 9 height 6
click at [342, 119] on input "Select an option" at bounding box center [339, 120] width 6 height 6
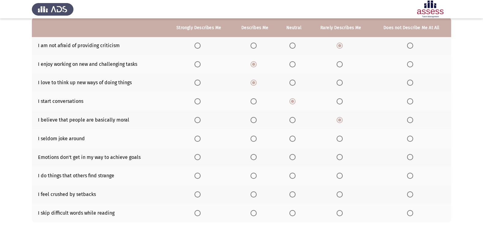
click at [295, 138] on span "Select an option" at bounding box center [292, 139] width 6 height 6
click at [295, 138] on input "Select an option" at bounding box center [292, 139] width 6 height 6
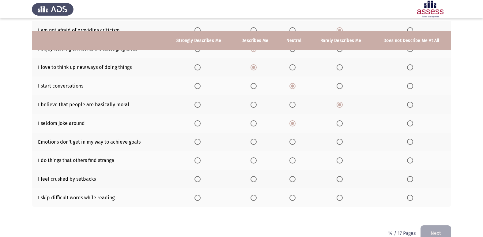
scroll to position [89, 0]
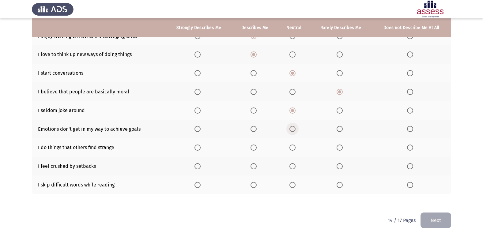
click at [295, 129] on span "Select an option" at bounding box center [292, 129] width 6 height 6
click at [295, 129] on input "Select an option" at bounding box center [292, 129] width 6 height 6
click at [409, 149] on span "Select an option" at bounding box center [410, 147] width 6 height 6
click at [409, 149] on input "Select an option" at bounding box center [410, 147] width 6 height 6
click at [345, 166] on th at bounding box center [340, 166] width 62 height 19
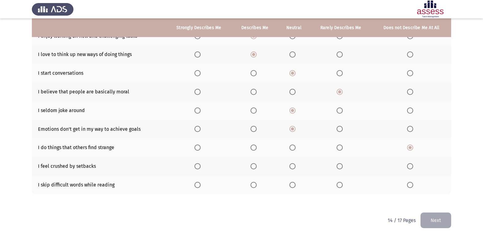
click at [344, 166] on label "Select an option" at bounding box center [340, 166] width 9 height 6
click at [342, 166] on input "Select an option" at bounding box center [339, 166] width 6 height 6
click at [256, 184] on span "Select an option" at bounding box center [253, 185] width 6 height 6
click at [256, 184] on input "Select an option" at bounding box center [253, 185] width 6 height 6
click at [445, 215] on button "Next" at bounding box center [435, 220] width 31 height 16
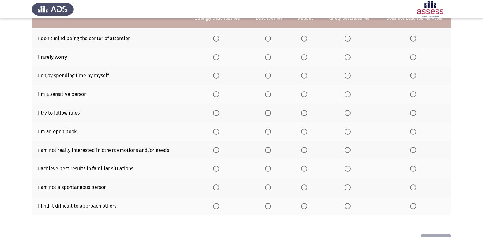
scroll to position [59, 0]
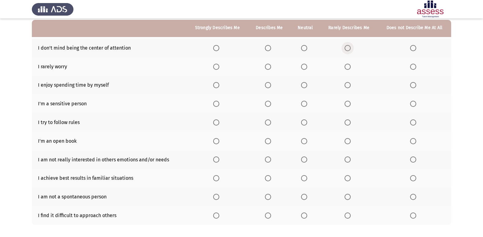
click at [348, 48] on span "Select an option" at bounding box center [347, 48] width 6 height 6
click at [348, 48] on input "Select an option" at bounding box center [347, 48] width 6 height 6
click at [346, 69] on span "Select an option" at bounding box center [347, 67] width 6 height 6
click at [346, 69] on input "Select an option" at bounding box center [347, 67] width 6 height 6
click at [303, 86] on span "Select an option" at bounding box center [304, 85] width 6 height 6
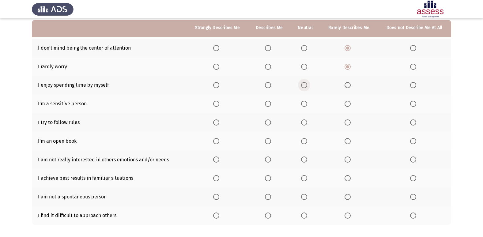
click at [303, 86] on input "Select an option" at bounding box center [304, 85] width 6 height 6
click at [270, 104] on span "Select an option" at bounding box center [268, 104] width 6 height 6
click at [270, 104] on input "Select an option" at bounding box center [268, 104] width 6 height 6
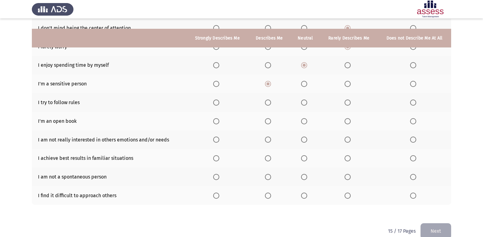
scroll to position [89, 0]
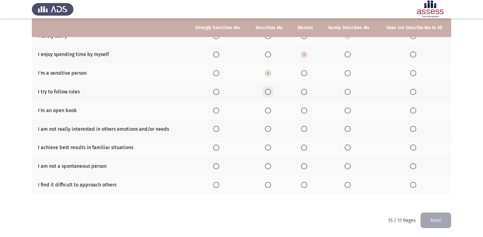
click at [268, 92] on span "Select an option" at bounding box center [268, 92] width 6 height 6
click at [268, 92] on input "Select an option" at bounding box center [268, 92] width 6 height 6
click at [347, 111] on span "Select an option" at bounding box center [347, 110] width 6 height 6
click at [347, 111] on input "Select an option" at bounding box center [347, 110] width 6 height 6
click at [417, 130] on label "Select an option" at bounding box center [414, 129] width 9 height 6
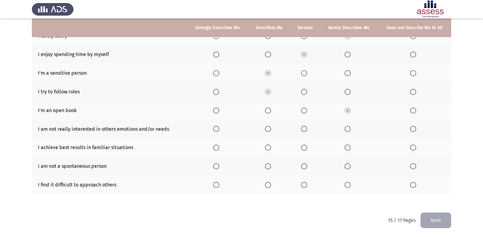
click at [416, 130] on input "Select an option" at bounding box center [413, 129] width 6 height 6
click at [306, 147] on span "Select an option" at bounding box center [304, 147] width 6 height 6
click at [306, 147] on input "Select an option" at bounding box center [304, 147] width 6 height 6
click at [307, 165] on span "Select an option" at bounding box center [304, 166] width 6 height 6
click at [307, 165] on input "Select an option" at bounding box center [304, 166] width 6 height 6
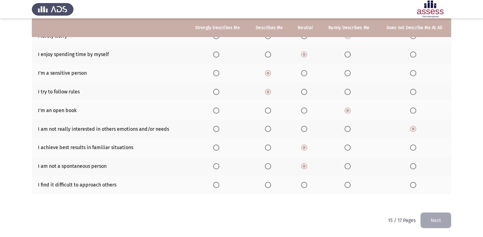
click at [301, 184] on th at bounding box center [305, 184] width 30 height 19
click at [306, 185] on span "Select an option" at bounding box center [304, 185] width 6 height 6
click at [306, 185] on input "Select an option" at bounding box center [304, 185] width 6 height 6
click at [350, 185] on span "Select an option" at bounding box center [347, 185] width 6 height 6
click at [350, 185] on input "Select an option" at bounding box center [347, 185] width 6 height 6
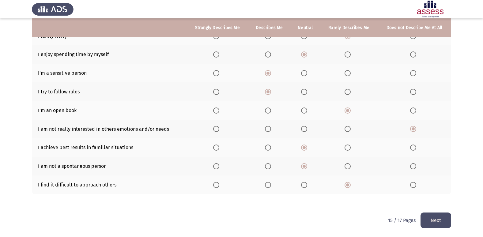
click at [428, 217] on button "Next" at bounding box center [435, 220] width 31 height 16
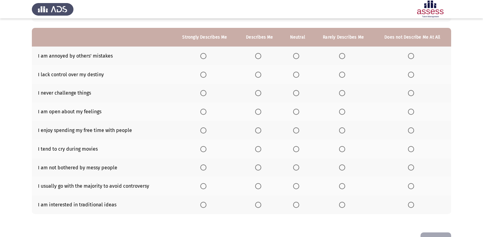
scroll to position [40, 0]
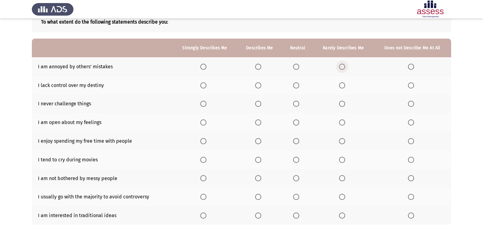
click at [344, 66] on span "Select an option" at bounding box center [342, 67] width 6 height 6
click at [344, 66] on input "Select an option" at bounding box center [342, 67] width 6 height 6
click at [341, 87] on span "Select an option" at bounding box center [342, 85] width 6 height 6
click at [341, 87] on input "Select an option" at bounding box center [342, 85] width 6 height 6
click at [263, 104] on label "Select an option" at bounding box center [259, 104] width 9 height 6
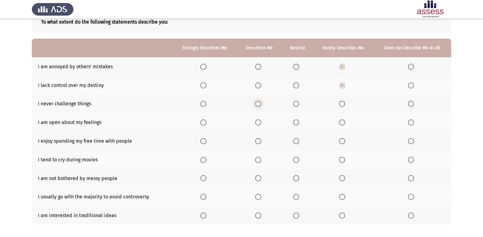
click at [261, 104] on input "Select an option" at bounding box center [258, 104] width 6 height 6
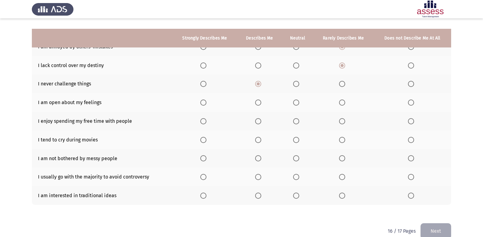
scroll to position [71, 0]
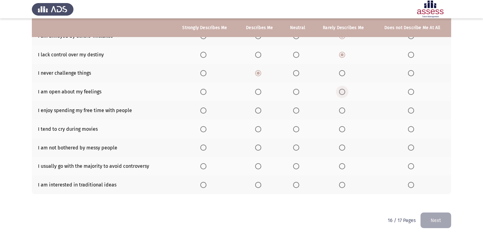
click at [344, 91] on span "Select an option" at bounding box center [342, 92] width 6 height 6
click at [344, 91] on input "Select an option" at bounding box center [342, 92] width 6 height 6
click at [263, 111] on label "Select an option" at bounding box center [259, 110] width 9 height 6
click at [261, 111] on input "Select an option" at bounding box center [258, 110] width 6 height 6
click at [347, 132] on label "Select an option" at bounding box center [343, 129] width 9 height 6
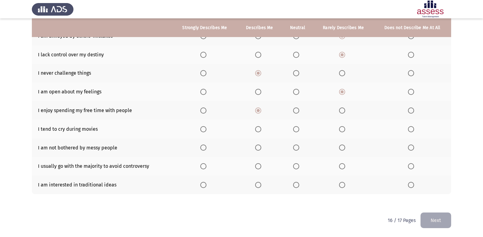
click at [345, 132] on input "Select an option" at bounding box center [342, 129] width 6 height 6
click at [342, 147] on span "Select an option" at bounding box center [342, 147] width 6 height 6
click at [342, 147] on input "Select an option" at bounding box center [342, 147] width 6 height 6
click at [410, 166] on span "Select an option" at bounding box center [411, 166] width 6 height 6
click at [410, 166] on input "Select an option" at bounding box center [411, 166] width 6 height 6
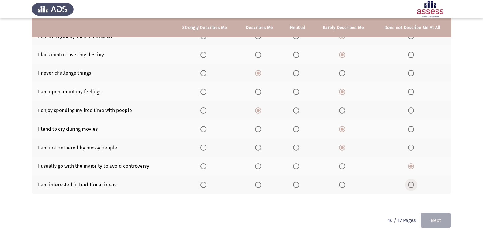
click at [412, 186] on span "Select an option" at bounding box center [411, 185] width 6 height 6
click at [412, 186] on input "Select an option" at bounding box center [411, 185] width 6 height 6
click at [444, 218] on button "Next" at bounding box center [435, 220] width 31 height 16
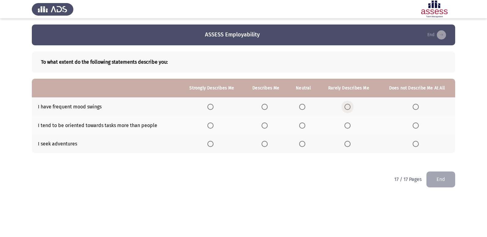
click at [348, 106] on span "Select an option" at bounding box center [348, 107] width 6 height 6
click at [348, 106] on input "Select an option" at bounding box center [348, 107] width 6 height 6
click at [306, 107] on label "Select an option" at bounding box center [303, 107] width 9 height 6
click at [305, 107] on input "Select an option" at bounding box center [302, 107] width 6 height 6
click at [348, 126] on span "Select an option" at bounding box center [348, 125] width 6 height 6
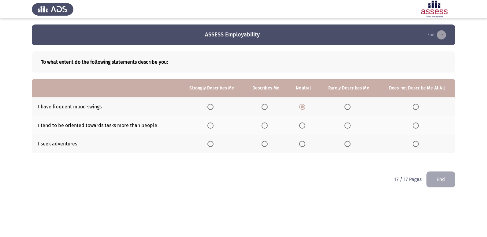
click at [348, 126] on input "Select an option" at bounding box center [348, 125] width 6 height 6
click at [349, 145] on span "Select an option" at bounding box center [348, 144] width 6 height 6
click at [349, 145] on input "Select an option" at bounding box center [348, 144] width 6 height 6
click at [304, 147] on th at bounding box center [303, 144] width 31 height 19
click at [303, 145] on span "Select an option" at bounding box center [302, 144] width 6 height 6
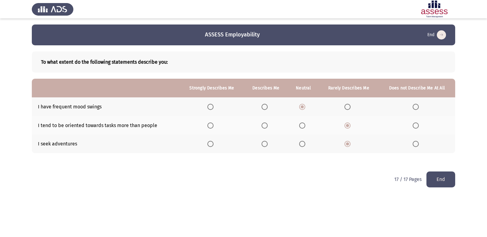
click at [303, 145] on input "Select an option" at bounding box center [302, 144] width 6 height 6
click at [109, 88] on th at bounding box center [106, 88] width 148 height 19
drag, startPoint x: 61, startPoint y: 124, endPoint x: 68, endPoint y: 125, distance: 6.8
click at [68, 125] on td "I tend to be oriented towards tasks more than people" at bounding box center [106, 125] width 148 height 19
click at [397, 182] on p "17 / 17 Pages" at bounding box center [407, 179] width 27 height 6
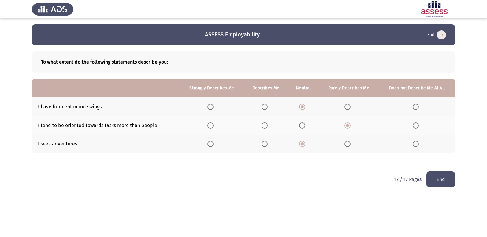
click at [397, 180] on p "17 / 17 Pages" at bounding box center [407, 179] width 27 height 6
click at [396, 179] on p "17 / 17 Pages" at bounding box center [407, 179] width 27 height 6
click at [454, 182] on button "End" at bounding box center [441, 179] width 29 height 16
